Goal: Complete application form

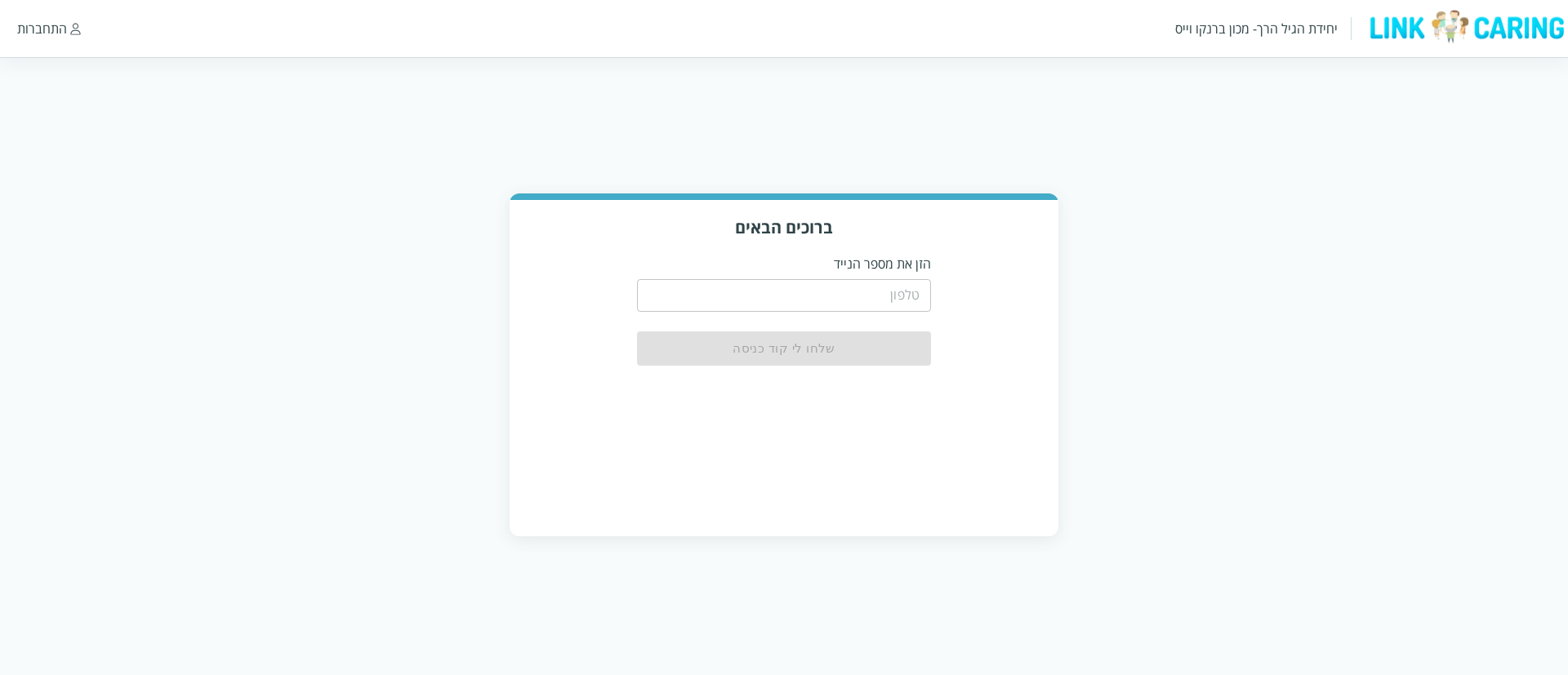
click at [794, 302] on input "tel" at bounding box center [784, 296] width 294 height 33
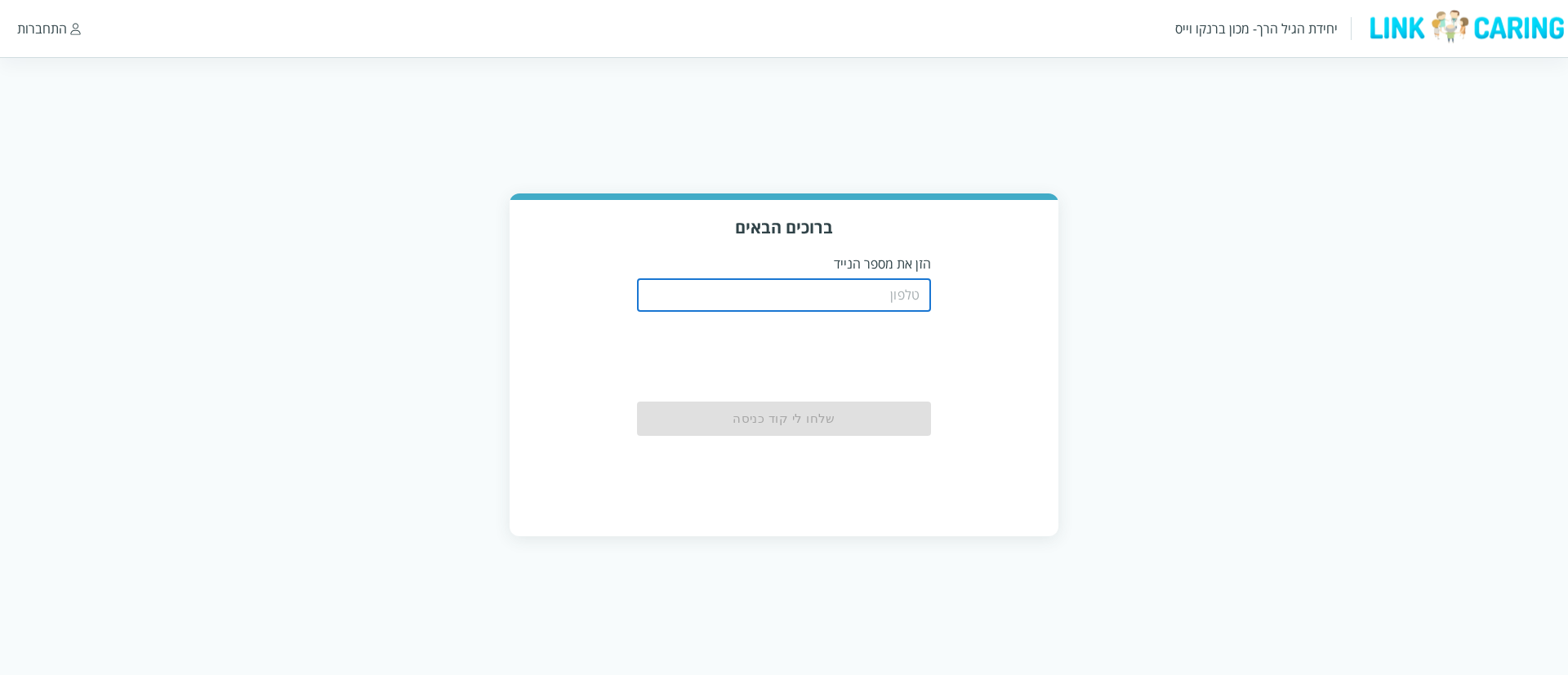
type input "0544499999"
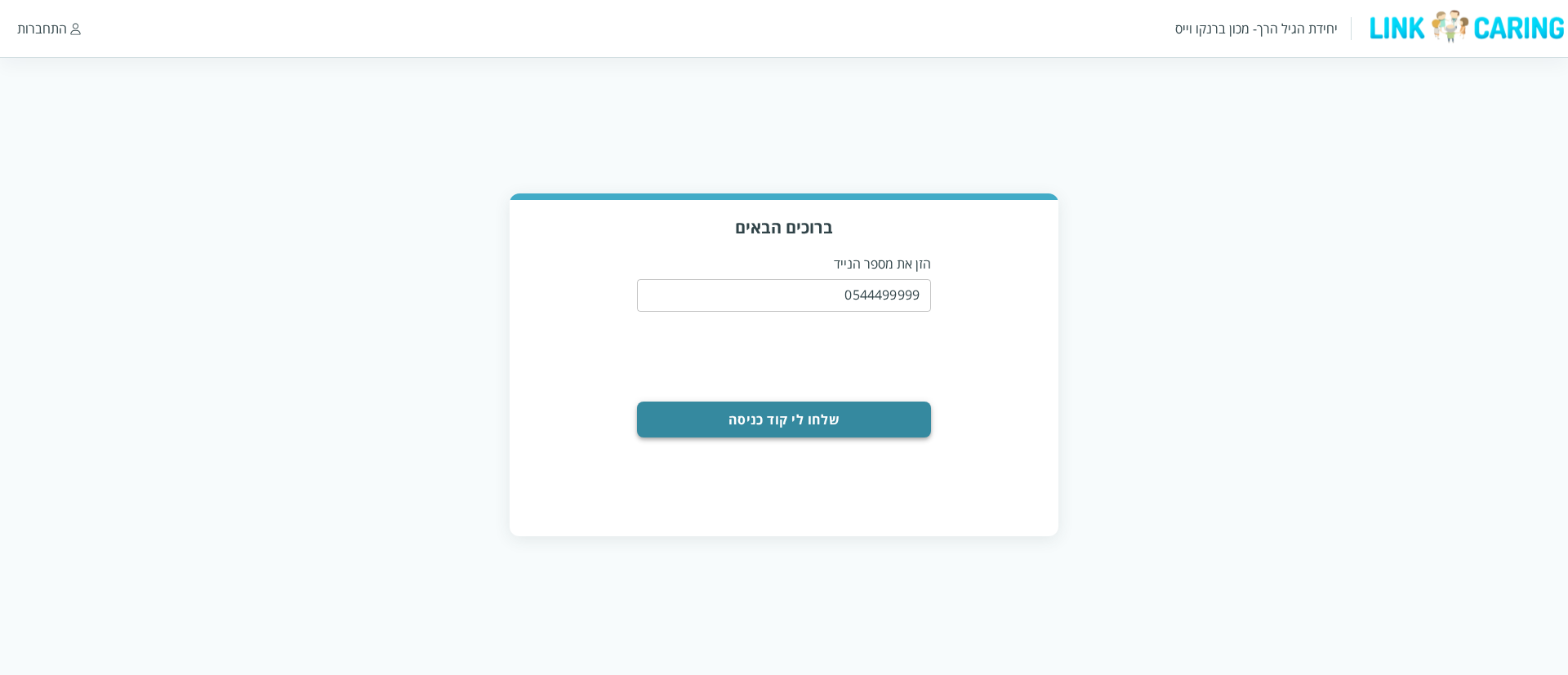
click at [828, 425] on button "שלחו לי קוד כניסה" at bounding box center [784, 420] width 294 height 36
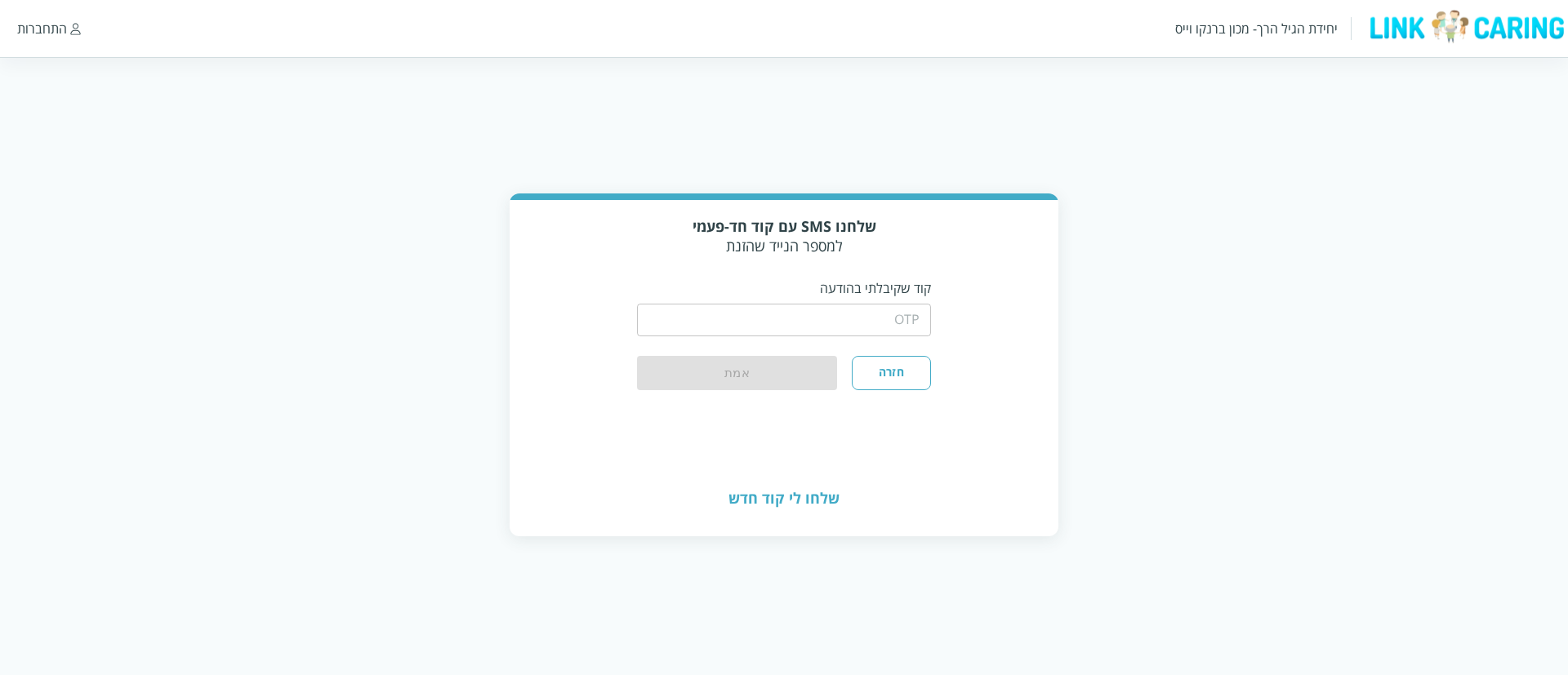
click at [809, 335] on input "string" at bounding box center [784, 321] width 294 height 33
type input "1234"
click at [764, 376] on button "אמת" at bounding box center [737, 374] width 200 height 36
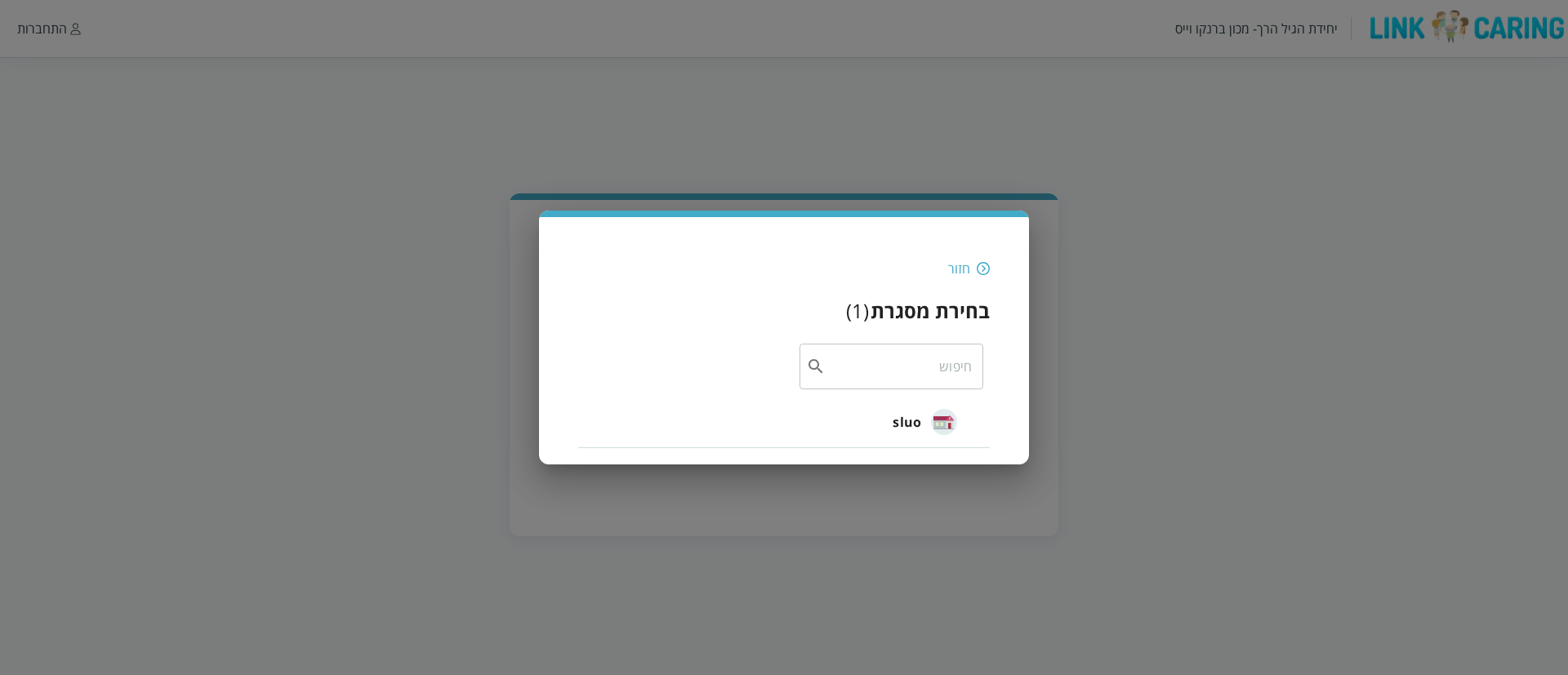
click at [921, 422] on div "sluo" at bounding box center [925, 421] width 64 height 60
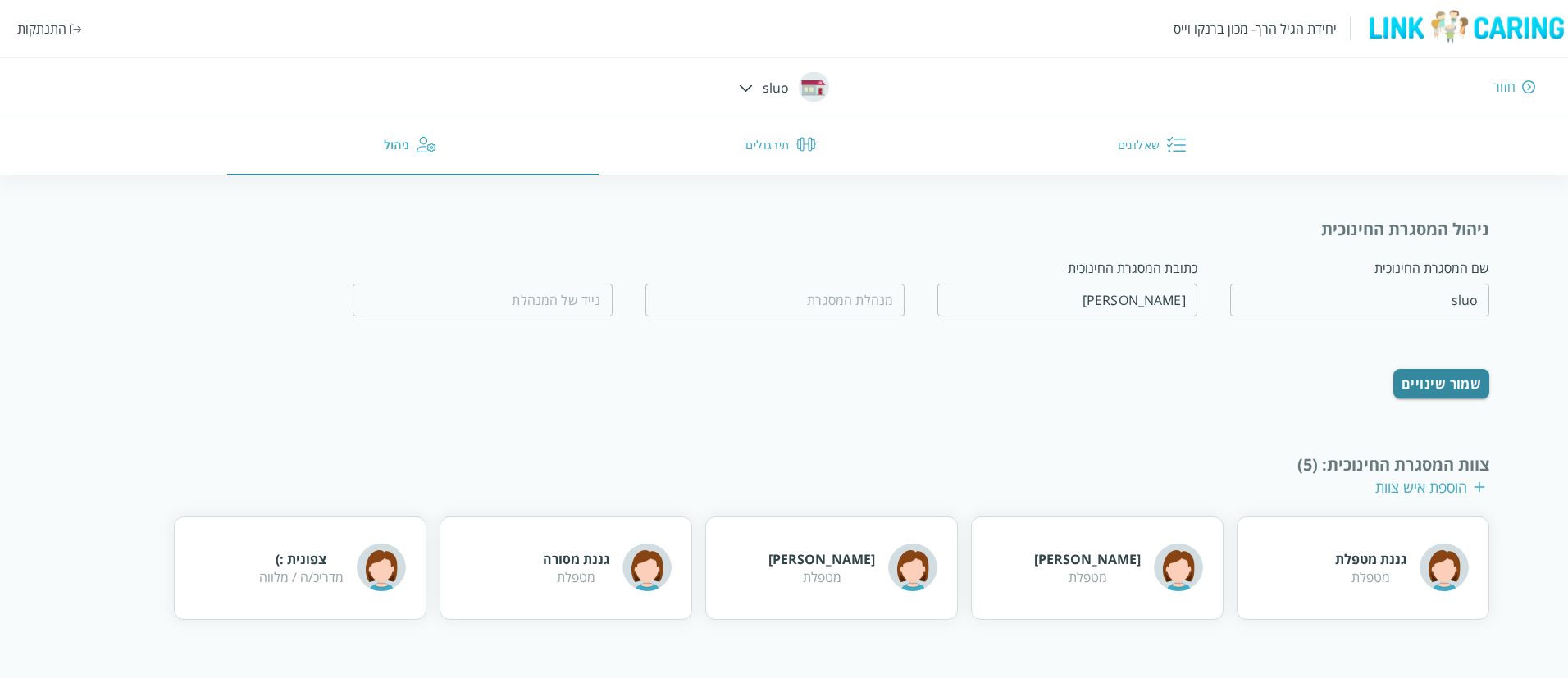
click at [1157, 147] on button "שאלונים" at bounding box center [1155, 146] width 372 height 59
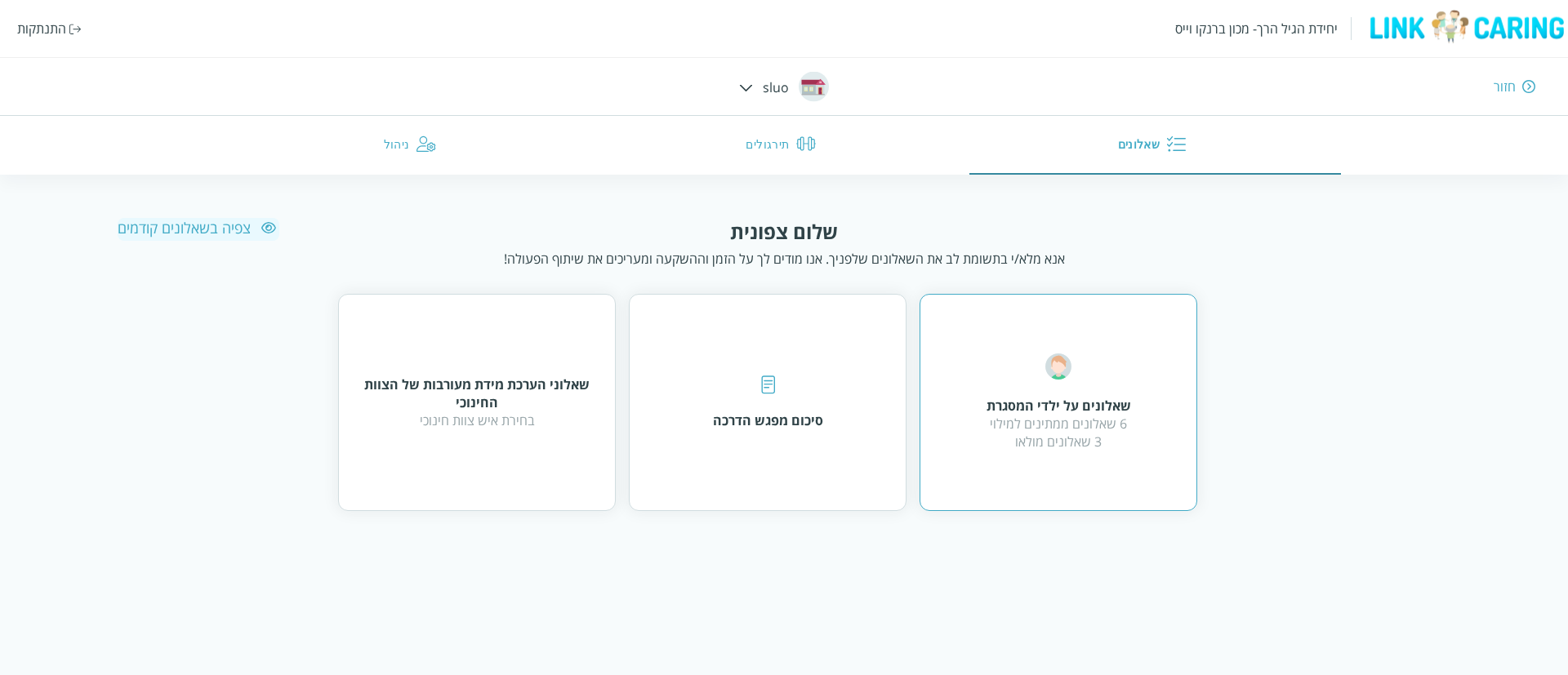
click at [1097, 438] on div "6 שאלונים ממתינים למילוי 3 שאלונים מולאו" at bounding box center [1059, 433] width 144 height 36
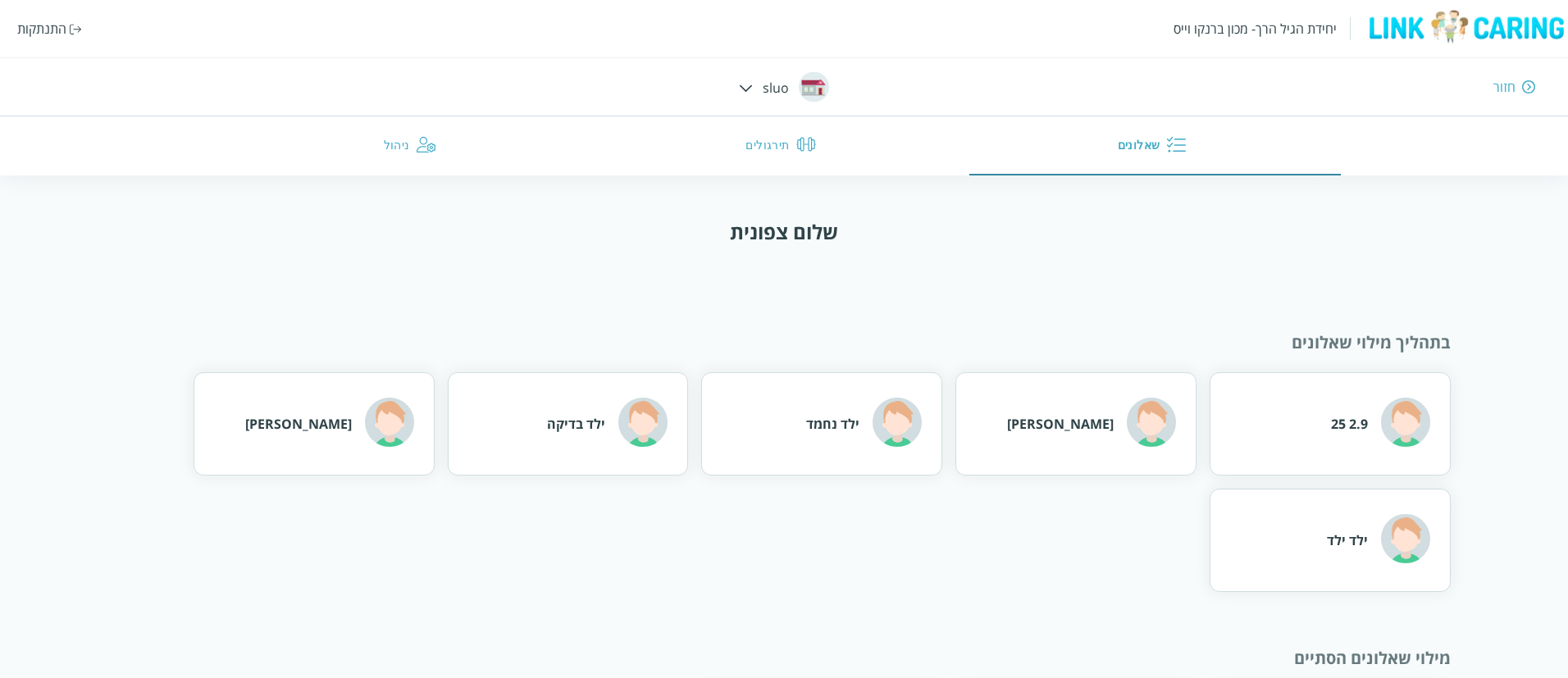
scroll to position [146, 0]
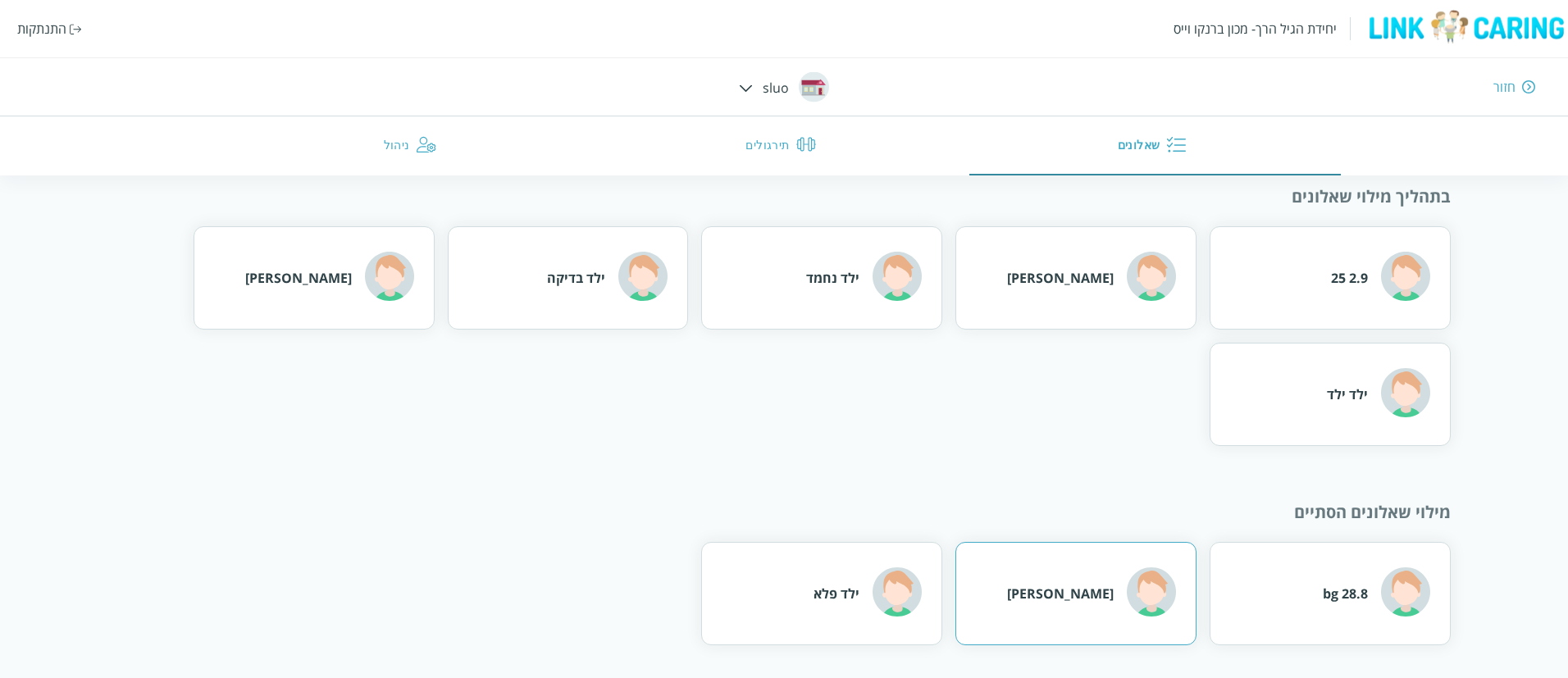
click at [1088, 592] on div "[PERSON_NAME]" at bounding box center [1060, 594] width 107 height 18
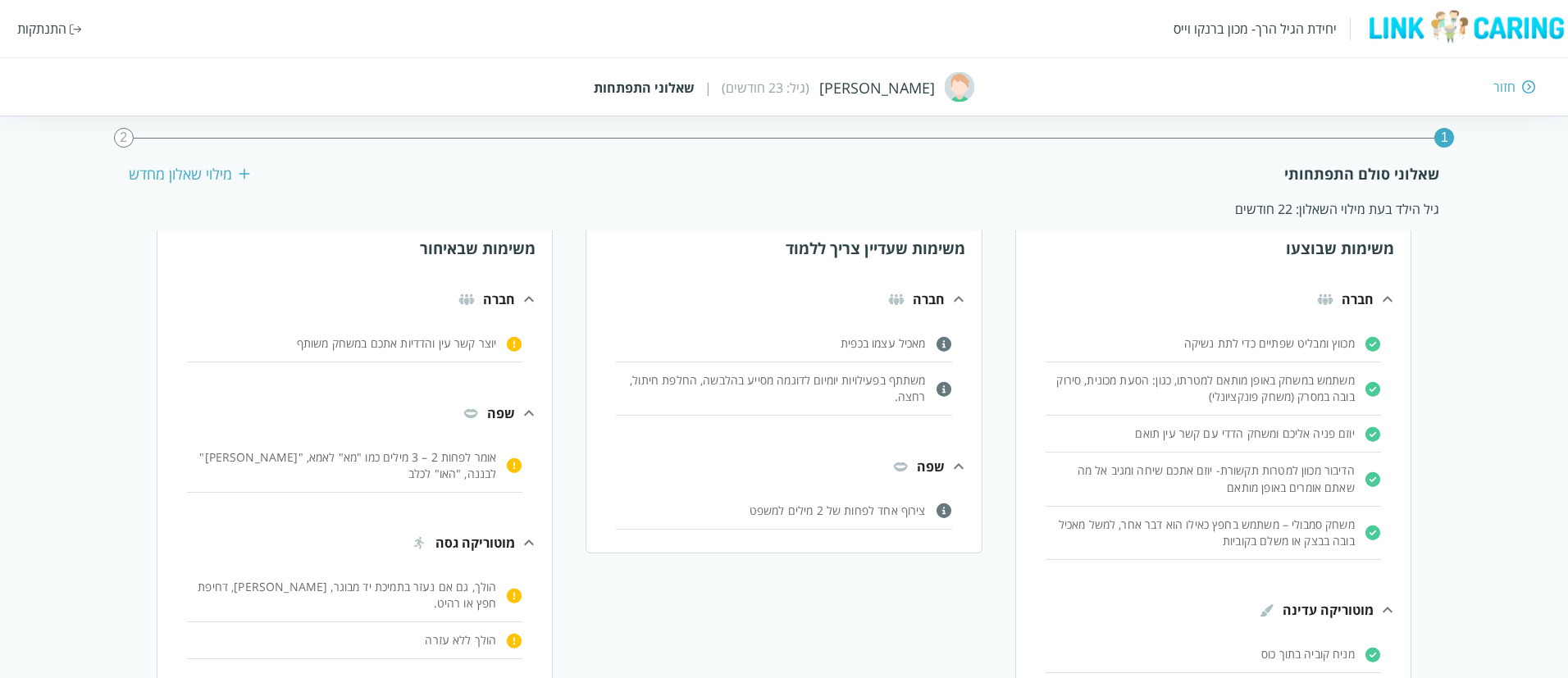
scroll to position [59, 0]
click at [394, 348] on p "יוצר קשר עין והדדיות אתכם במשחק משותף" at bounding box center [341, 345] width 309 height 17
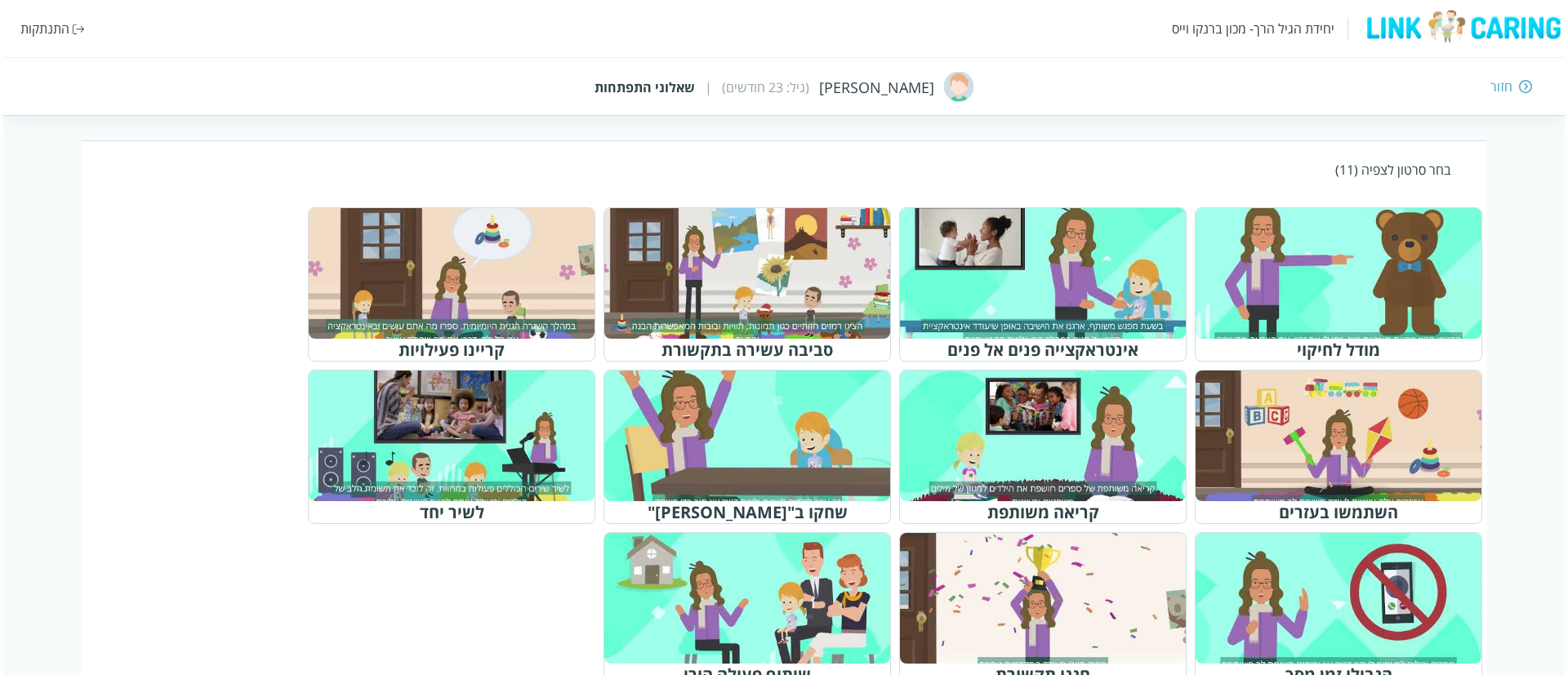
scroll to position [536, 0]
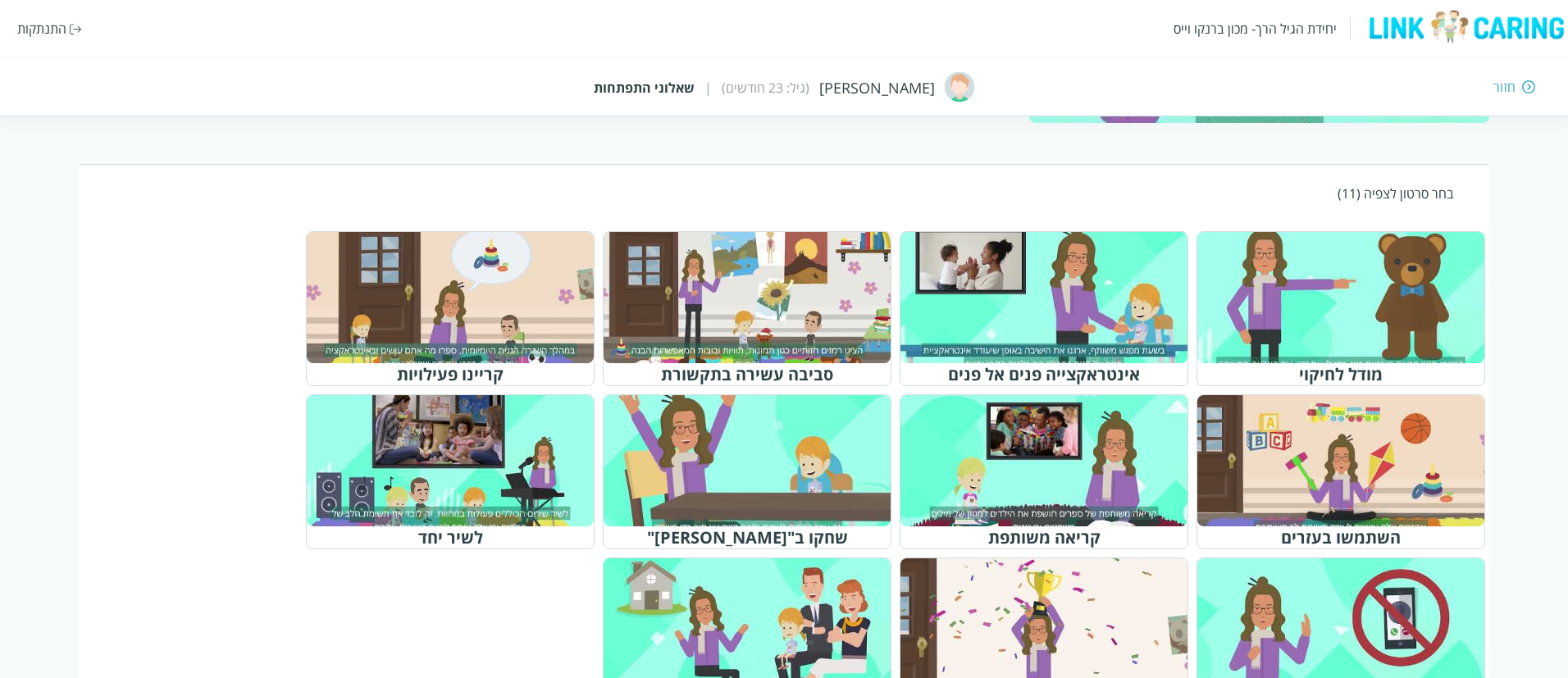
click at [765, 464] on div at bounding box center [755, 460] width 258 height 118
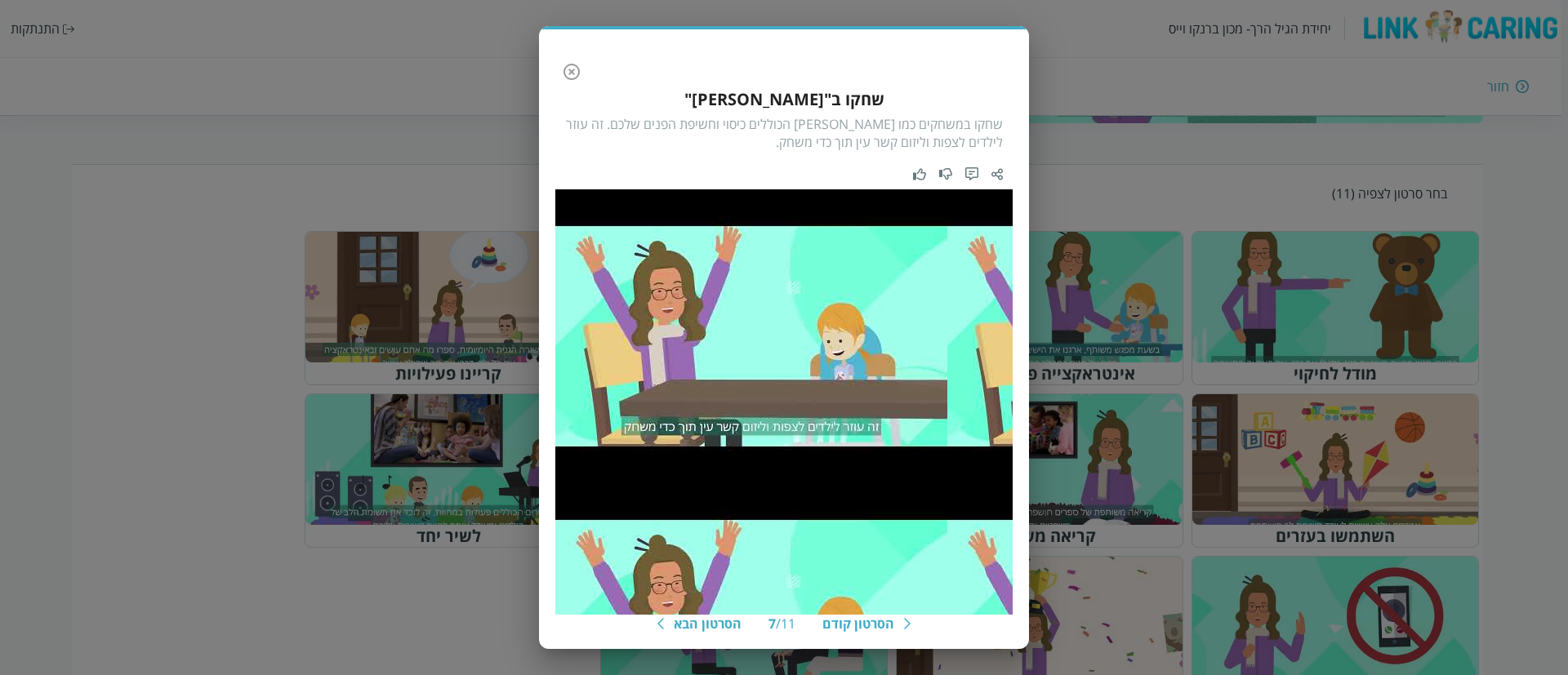
click at [578, 75] on icon "button" at bounding box center [572, 72] width 16 height 16
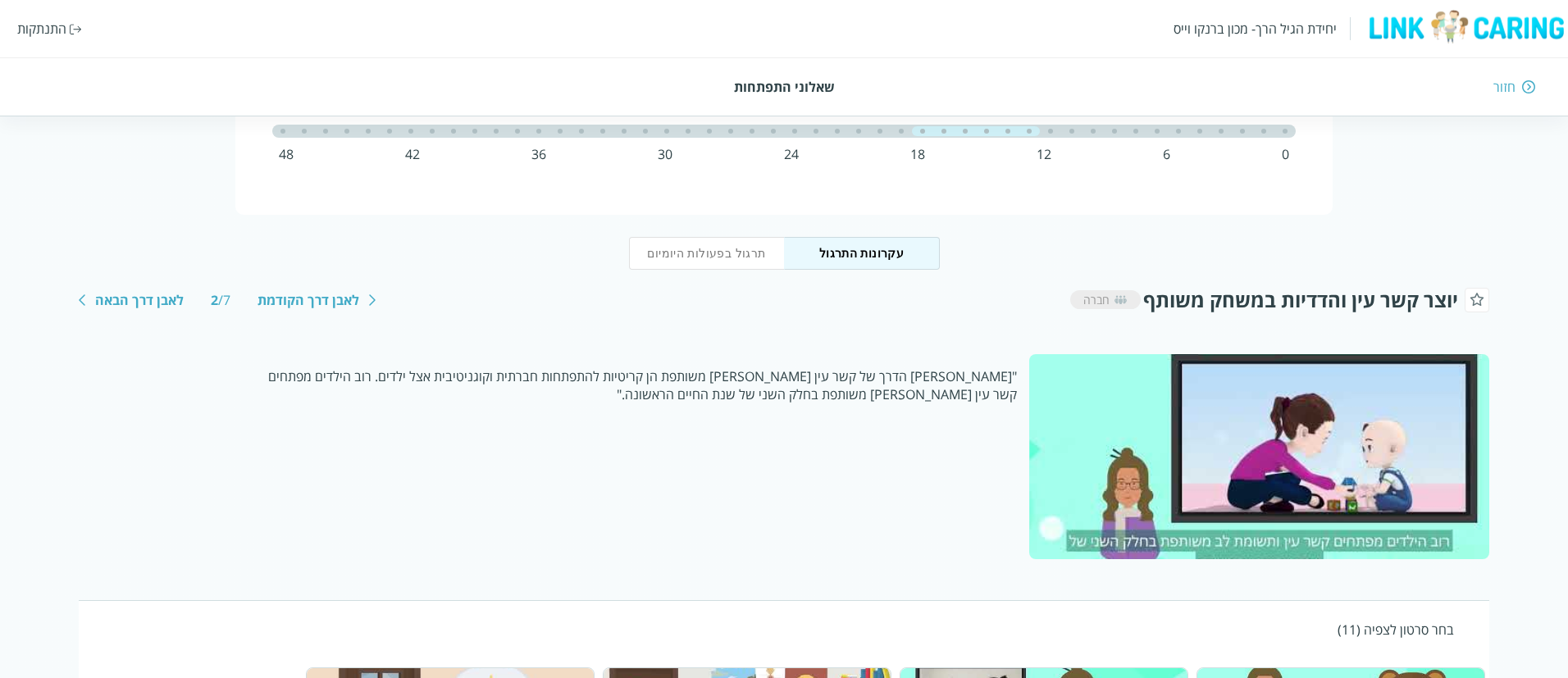
scroll to position [92, 0]
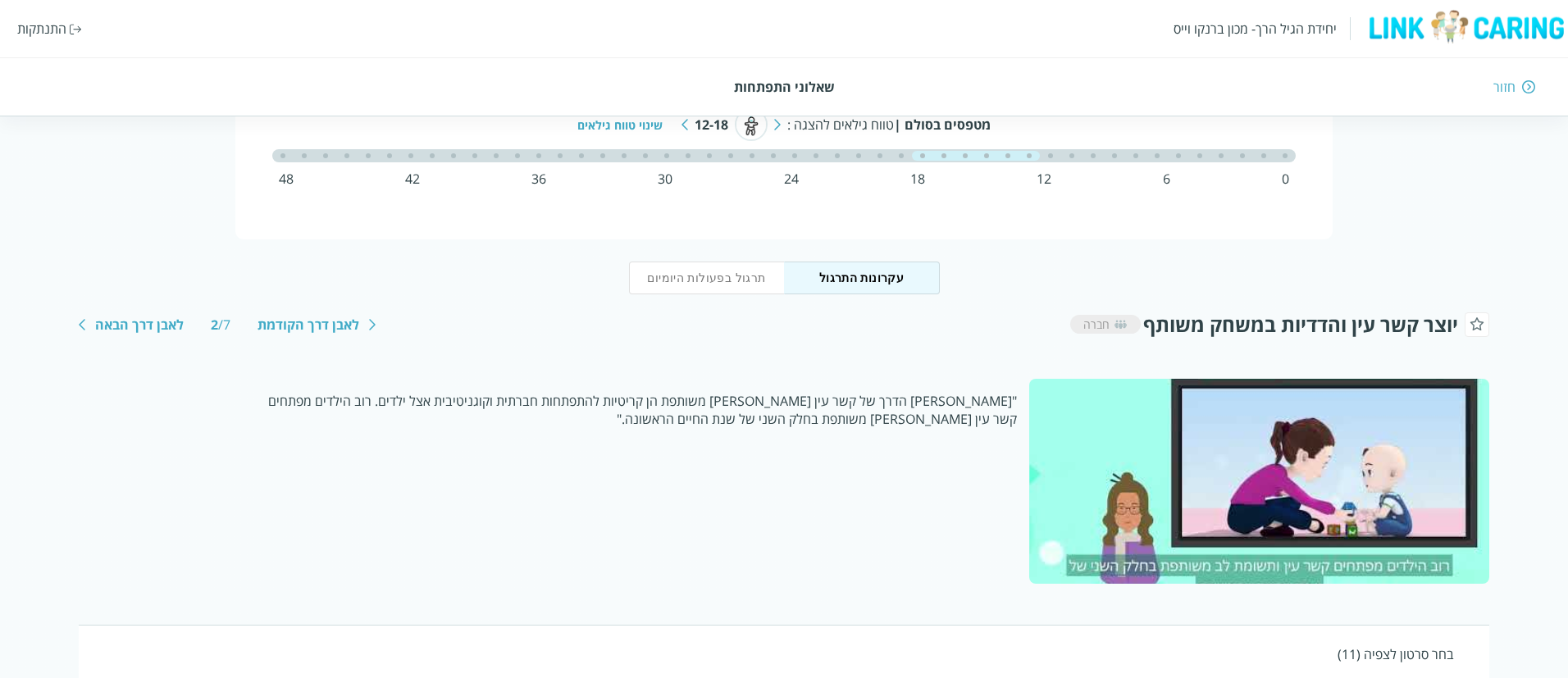
click at [711, 283] on button "תרגול בפעולות היומיום" at bounding box center [707, 278] width 156 height 33
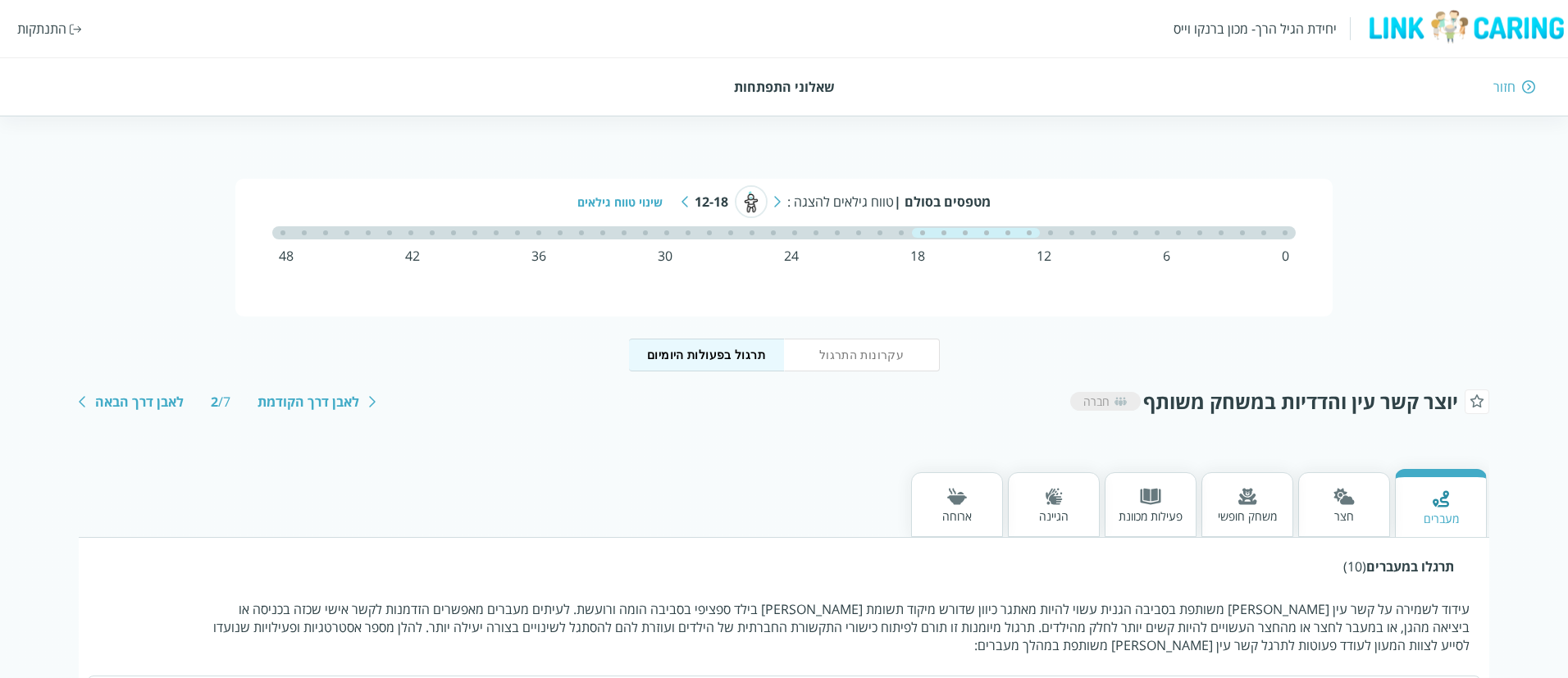
click at [951, 505] on div at bounding box center [957, 498] width 30 height 21
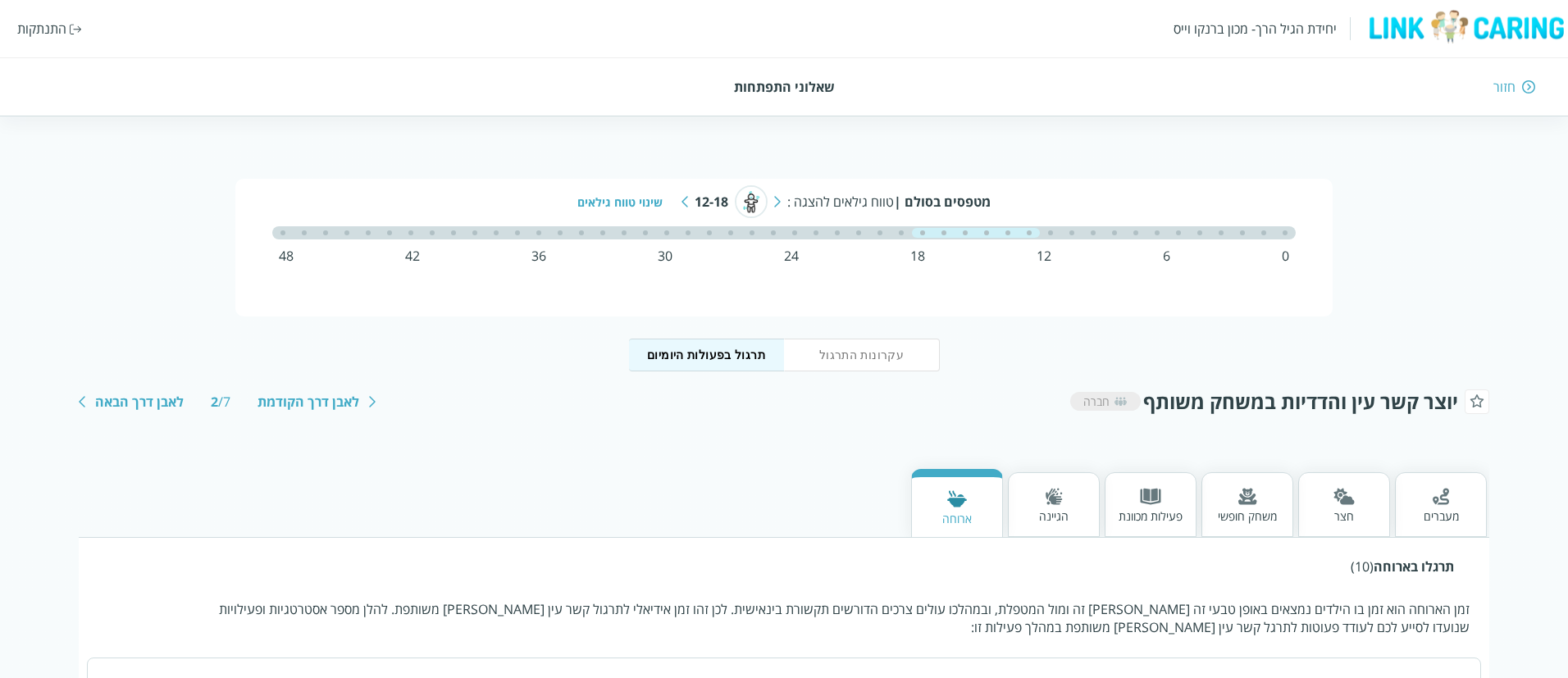
click at [598, 201] on div "שינוי טווח גילאים" at bounding box center [626, 202] width 98 height 16
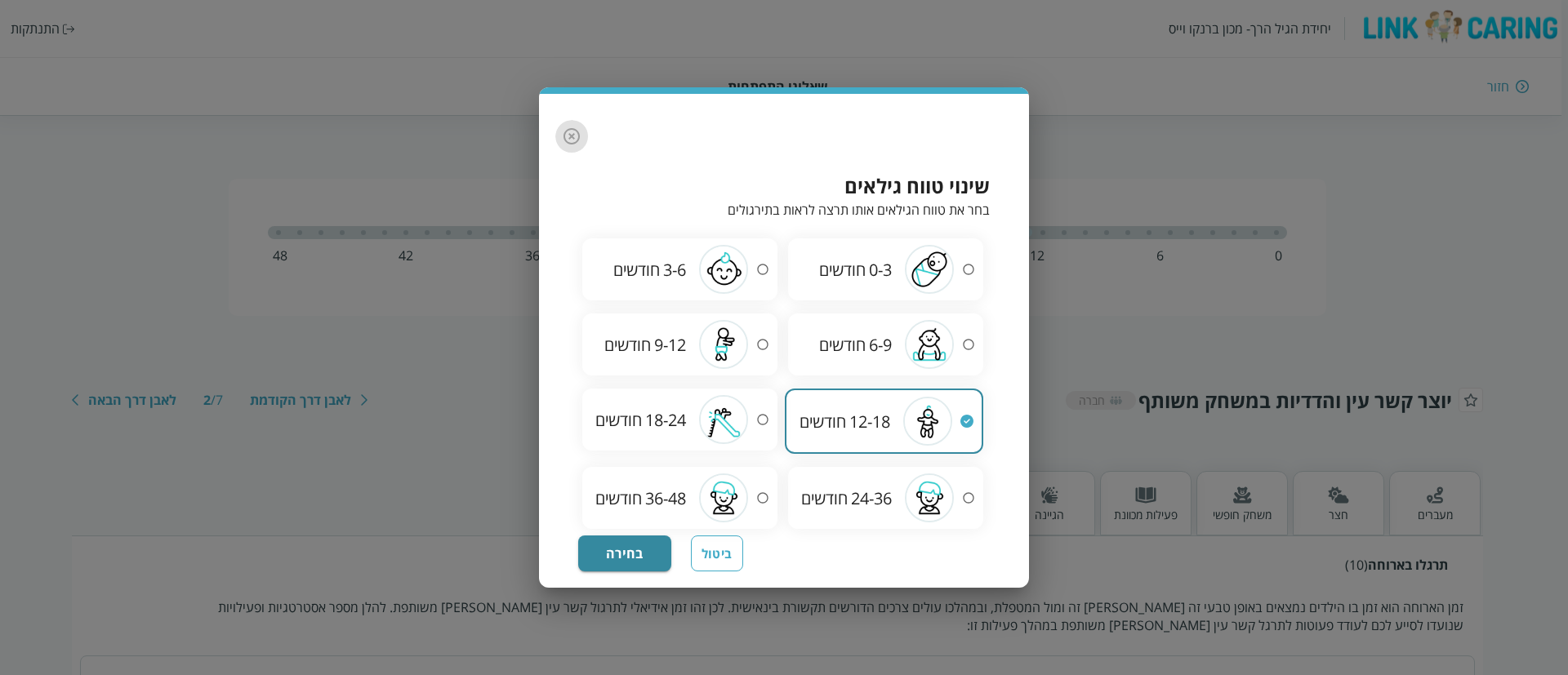
click at [569, 141] on icon "button" at bounding box center [572, 137] width 20 height 20
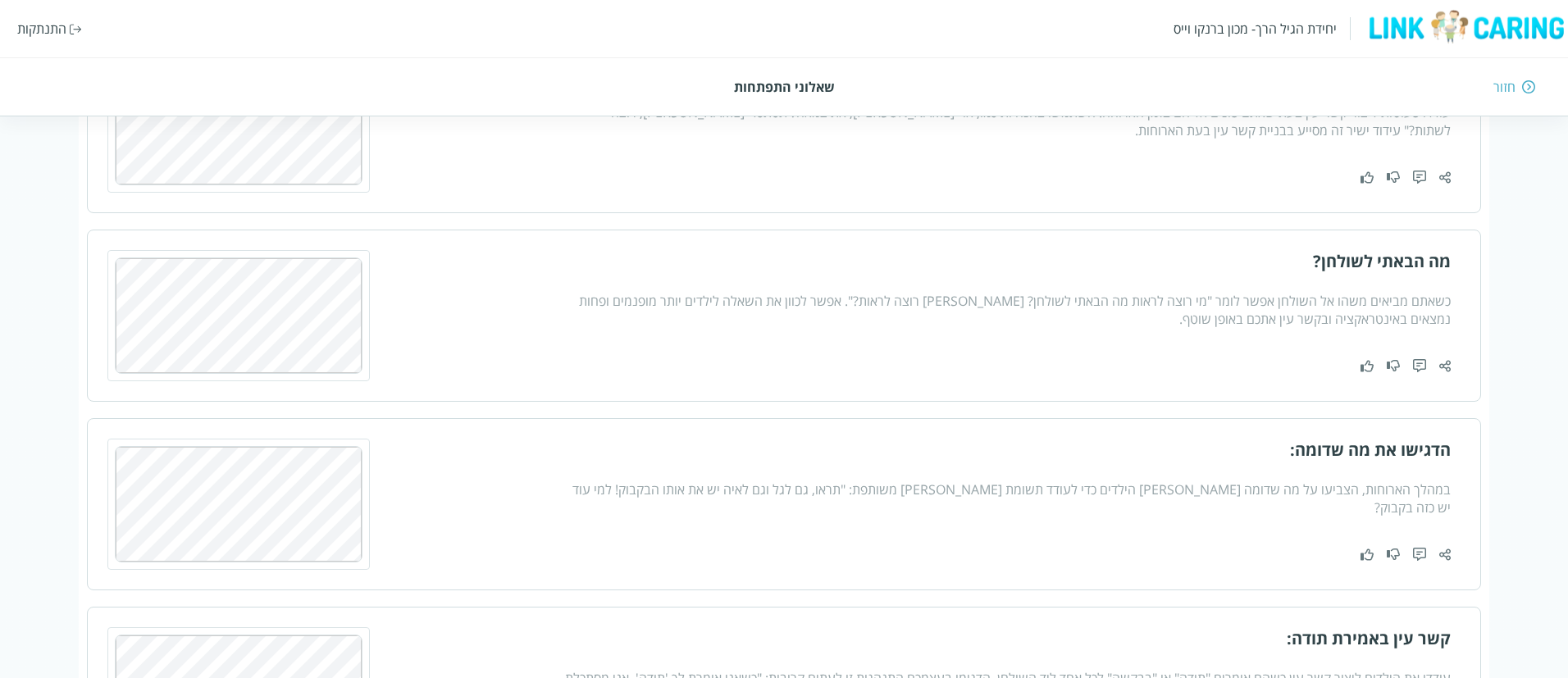
scroll to position [615, 0]
